Goal: Information Seeking & Learning: Learn about a topic

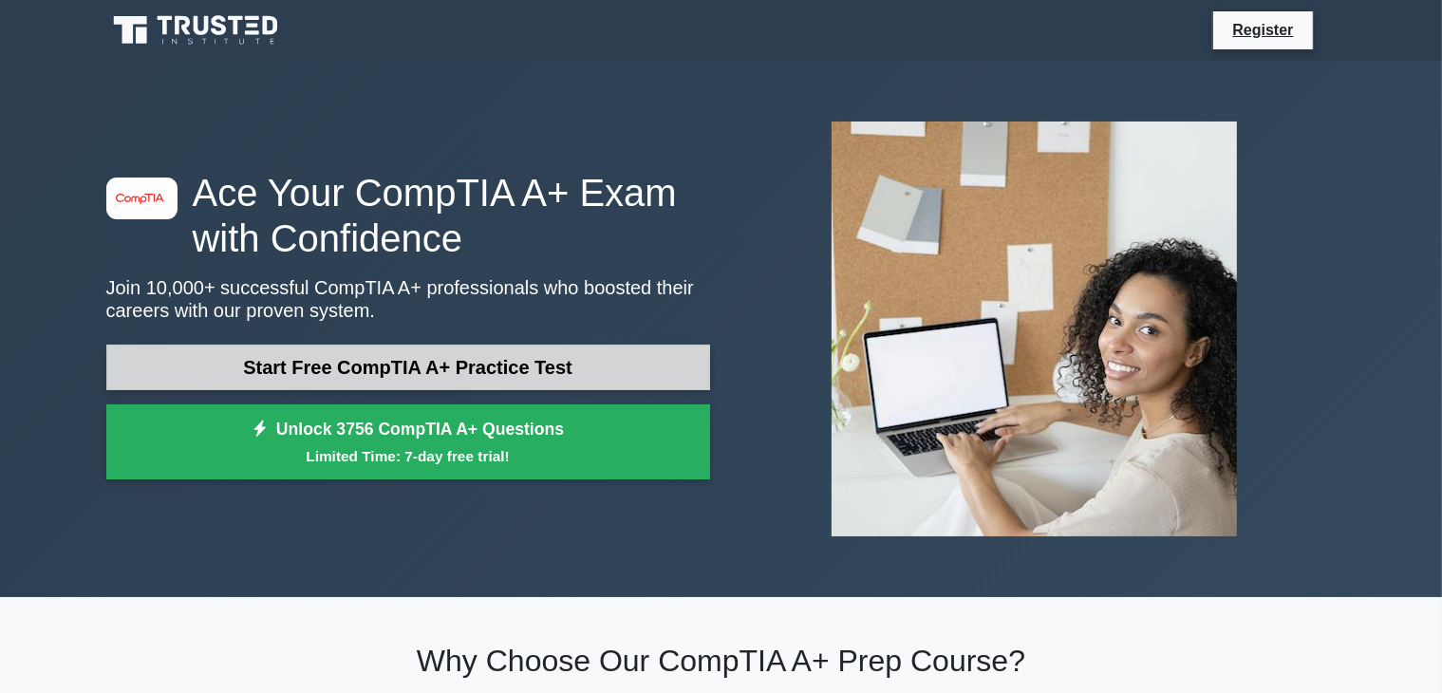
click at [430, 371] on link "Start Free CompTIA A+ Practice Test" at bounding box center [408, 368] width 604 height 46
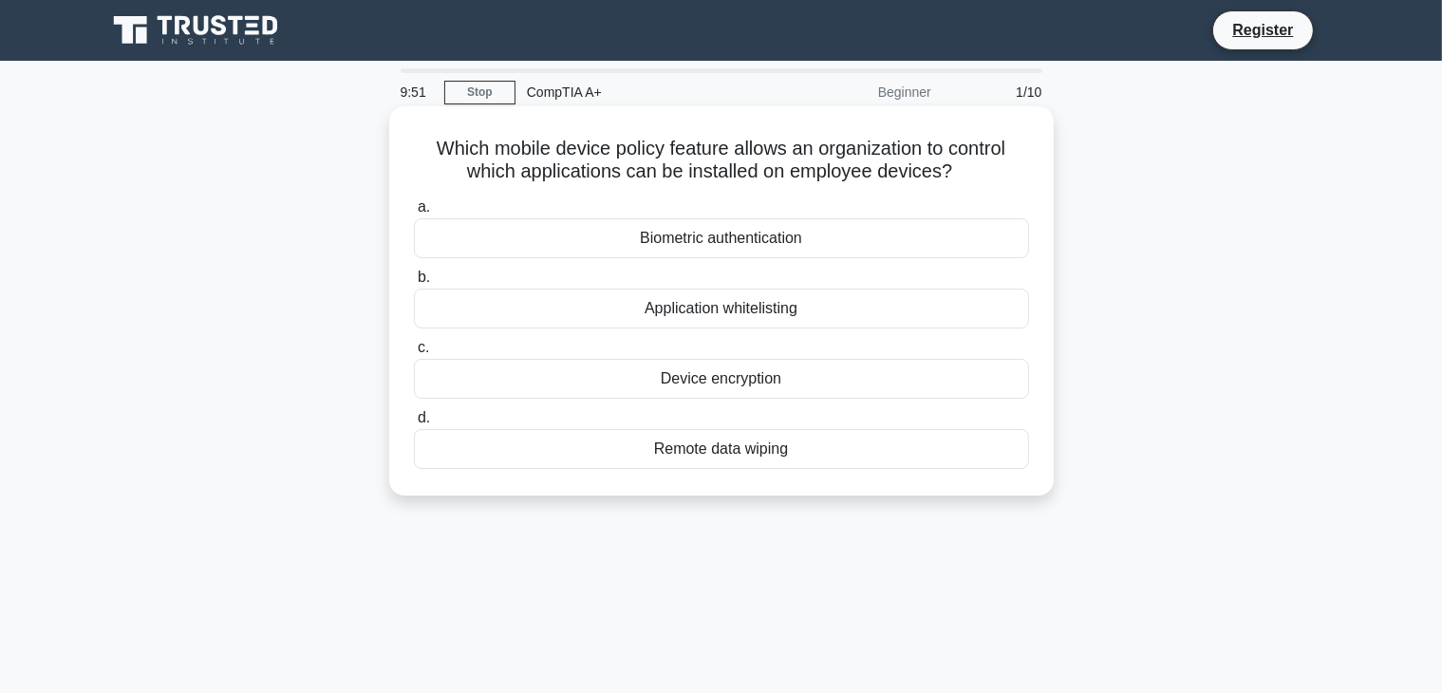
click at [682, 383] on div "Device encryption" at bounding box center [721, 379] width 615 height 40
click at [414, 354] on input "c. Device encryption" at bounding box center [414, 348] width 0 height 12
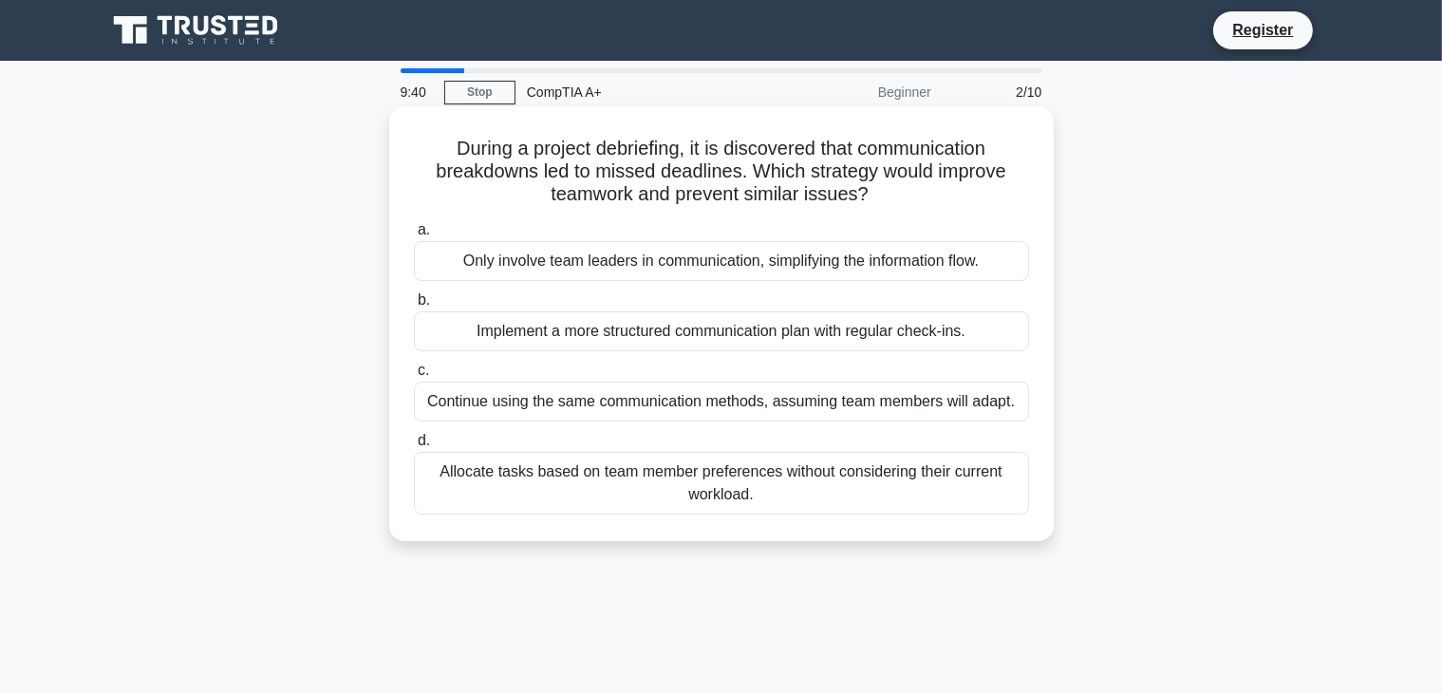
click at [758, 473] on div "Allocate tasks based on team member preferences without considering their curre…" at bounding box center [721, 483] width 615 height 63
click at [414, 447] on input "d. Allocate tasks based on team member preferences without considering their cu…" at bounding box center [414, 441] width 0 height 12
